Goal: Feedback & Contribution: Submit feedback/report problem

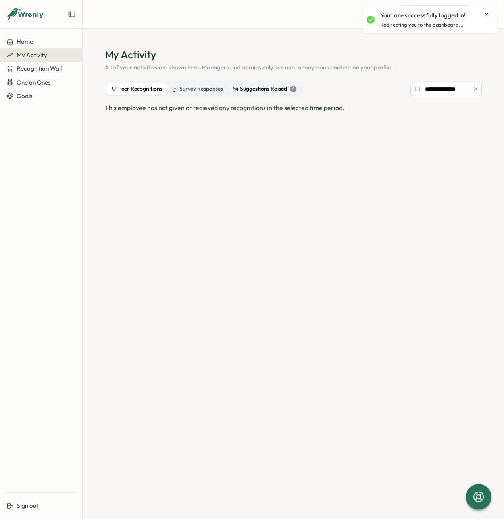
click at [257, 90] on div "Suggestions Raised 4" at bounding box center [264, 89] width 63 height 9
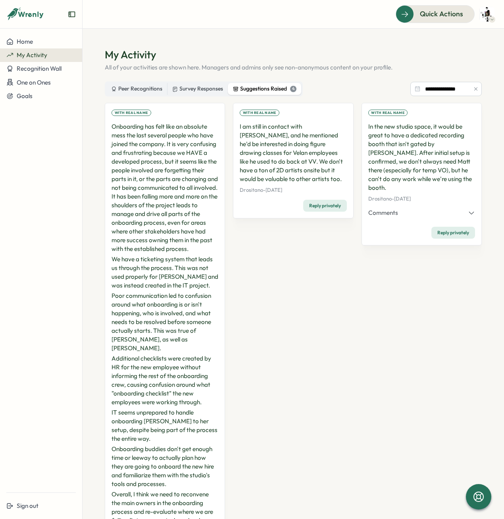
click at [147, 161] on p "Onboarding has felt like an absolute mess the last several people who have join…" at bounding box center [164, 187] width 107 height 131
click at [156, 174] on p "Onboarding has felt like an absolute mess the last several people who have join…" at bounding box center [164, 187] width 107 height 131
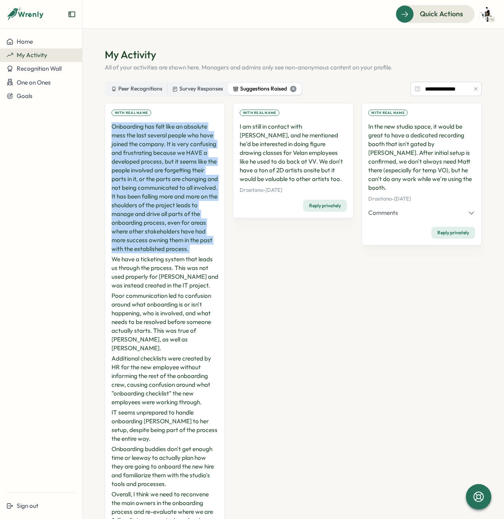
click at [156, 174] on p "Onboarding has felt like an absolute mess the last several people who have join…" at bounding box center [164, 187] width 107 height 131
click at [137, 193] on p "Onboarding has felt like an absolute mess the last several people who have join…" at bounding box center [164, 187] width 107 height 131
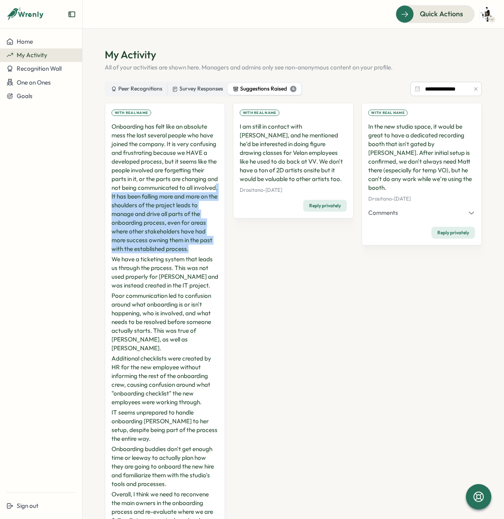
drag, startPoint x: 133, startPoint y: 195, endPoint x: 199, endPoint y: 252, distance: 86.9
click at [199, 252] on p "Onboarding has felt like an absolute mess the last several people who have join…" at bounding box center [164, 187] width 107 height 131
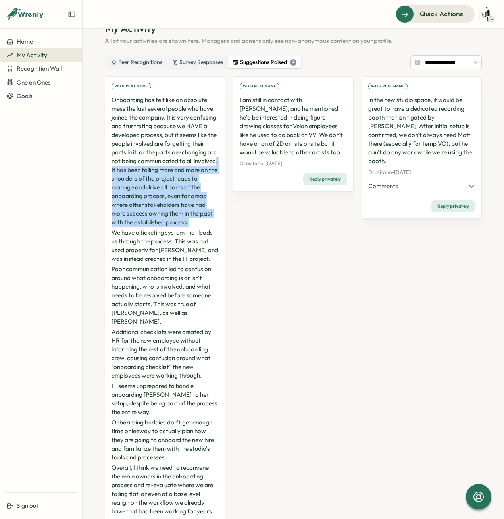
scroll to position [40, 0]
